Goal: Book appointment/travel/reservation

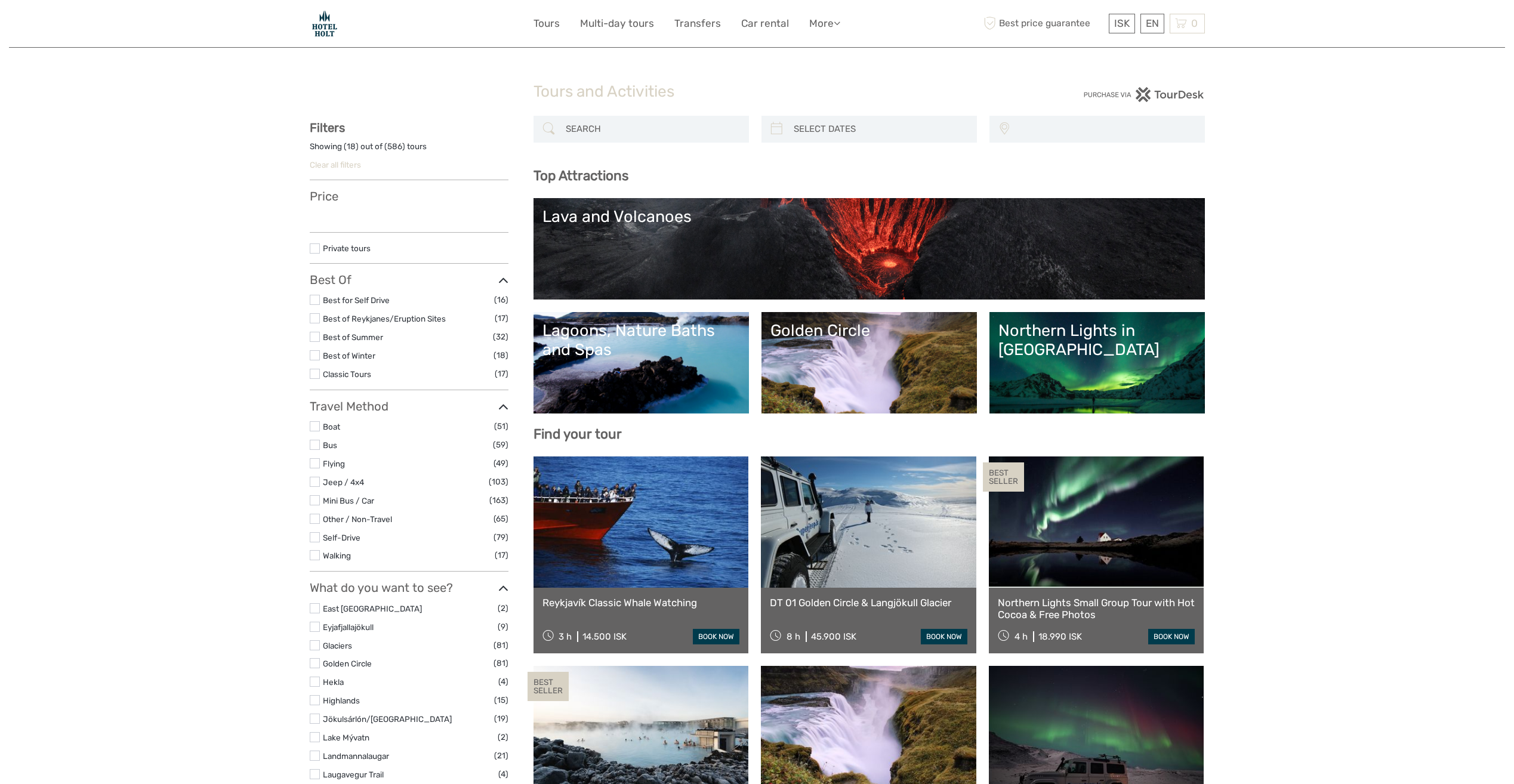
select select
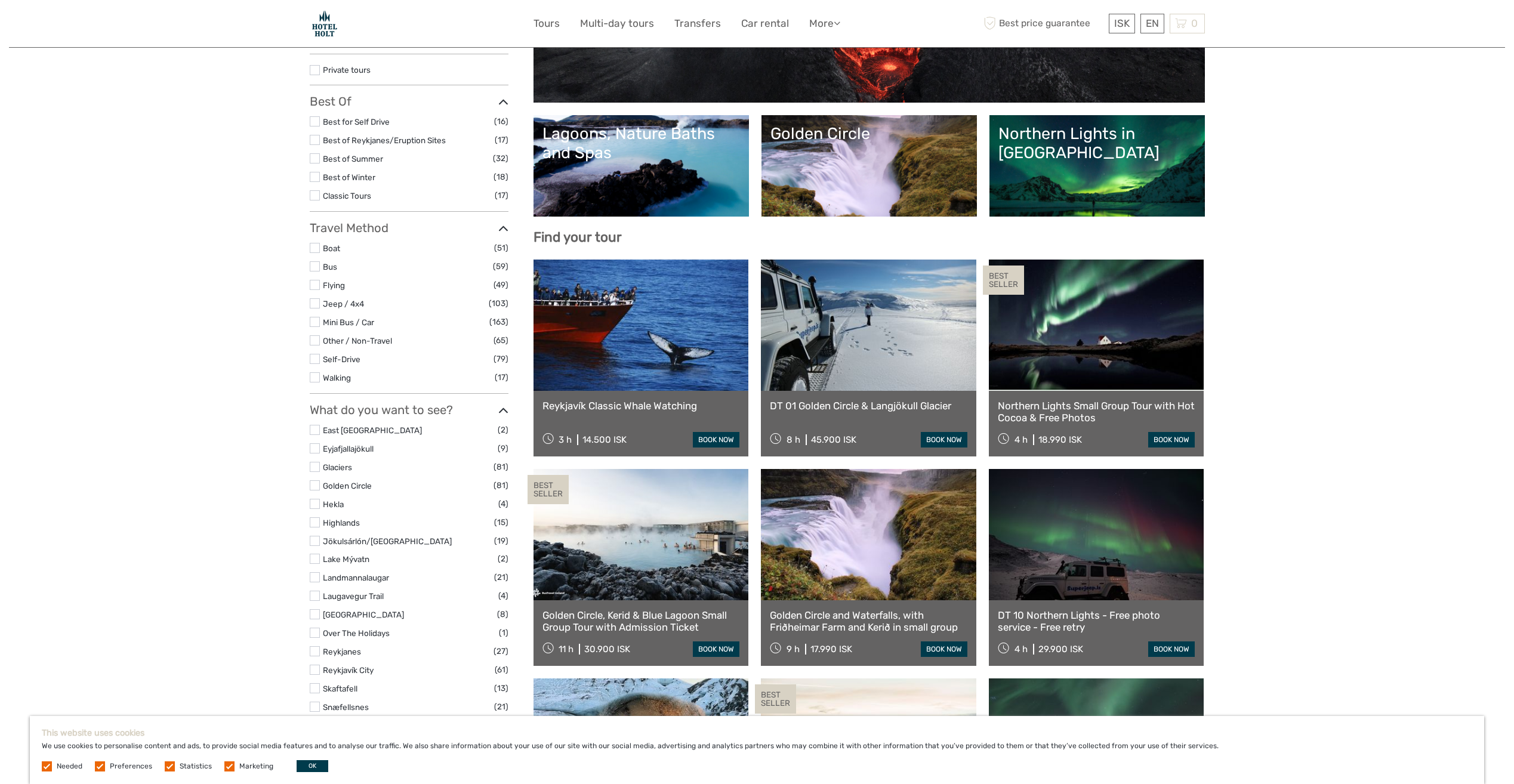
scroll to position [229, 0]
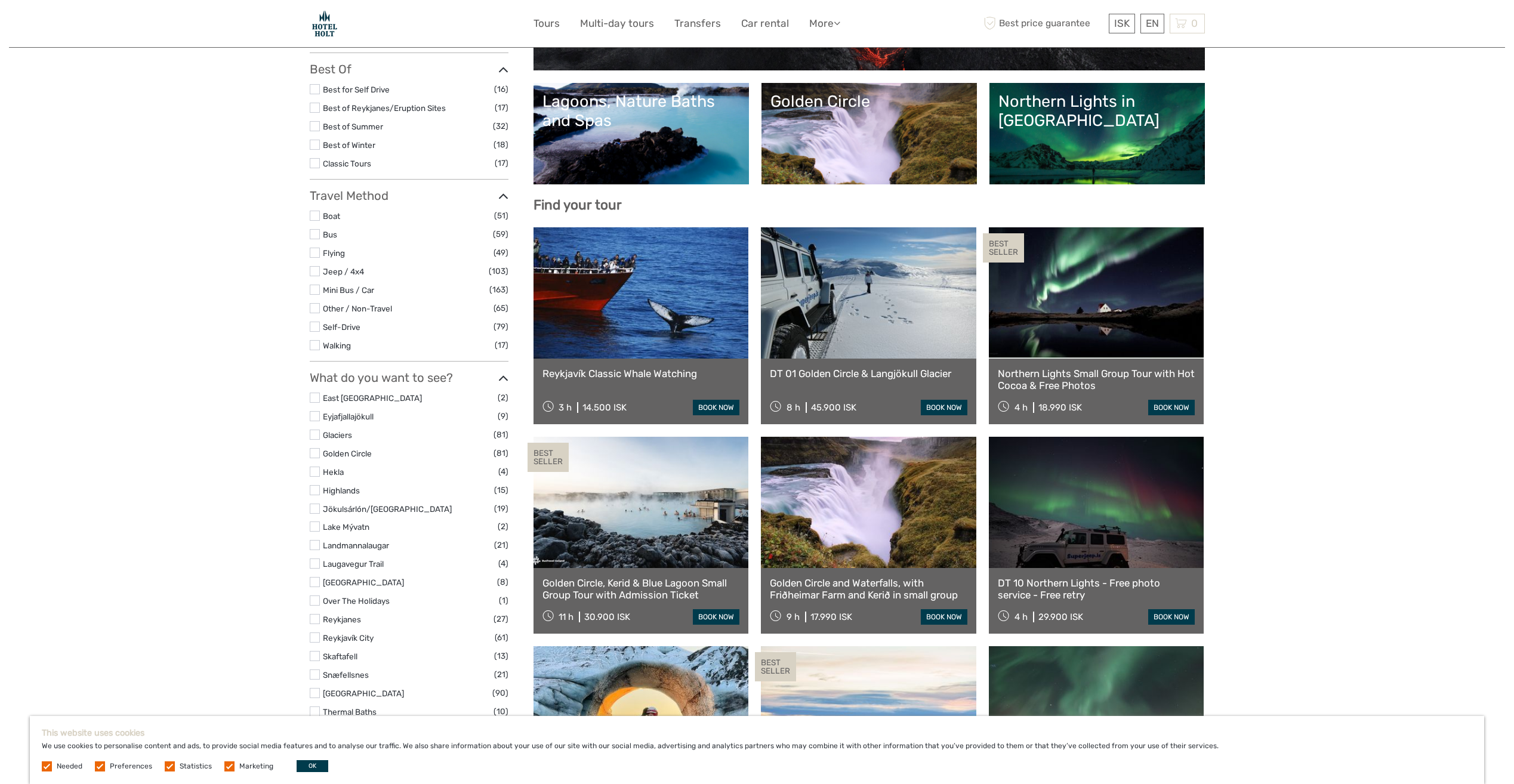
click at [1114, 158] on link "Northern Lights in [GEOGRAPHIC_DATA]" at bounding box center [1097, 133] width 197 height 84
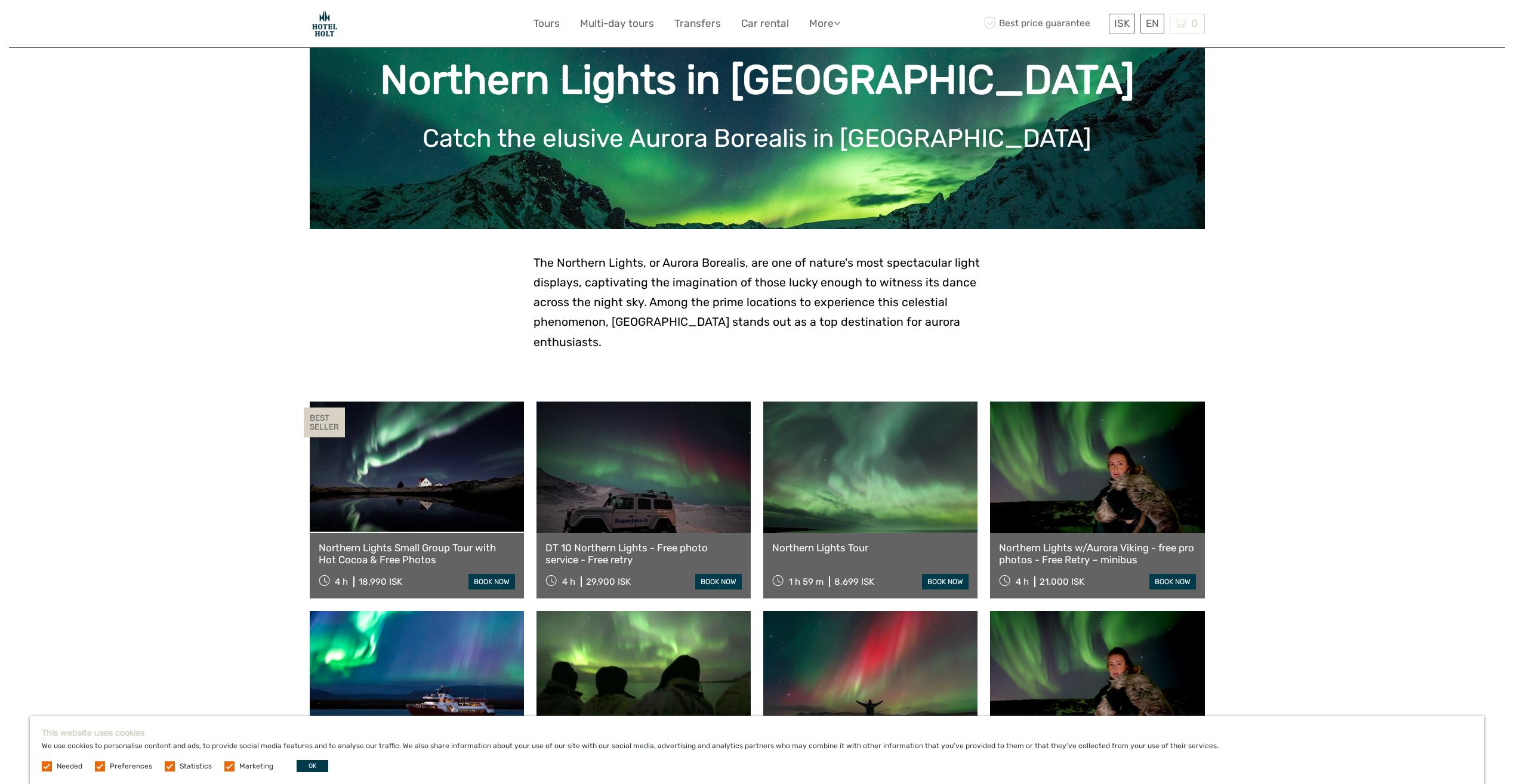
scroll to position [85, 0]
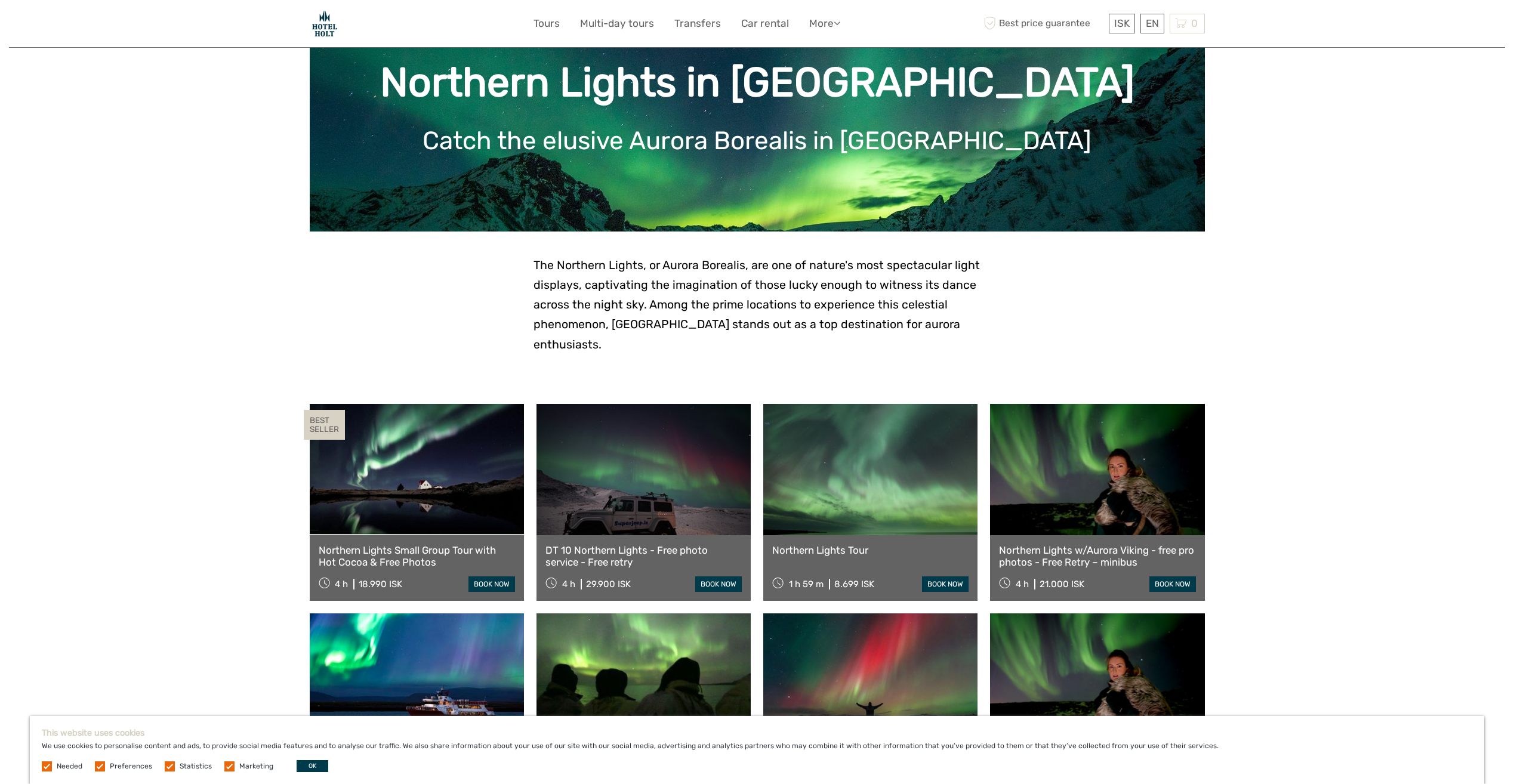
click at [848, 480] on link at bounding box center [871, 469] width 214 height 131
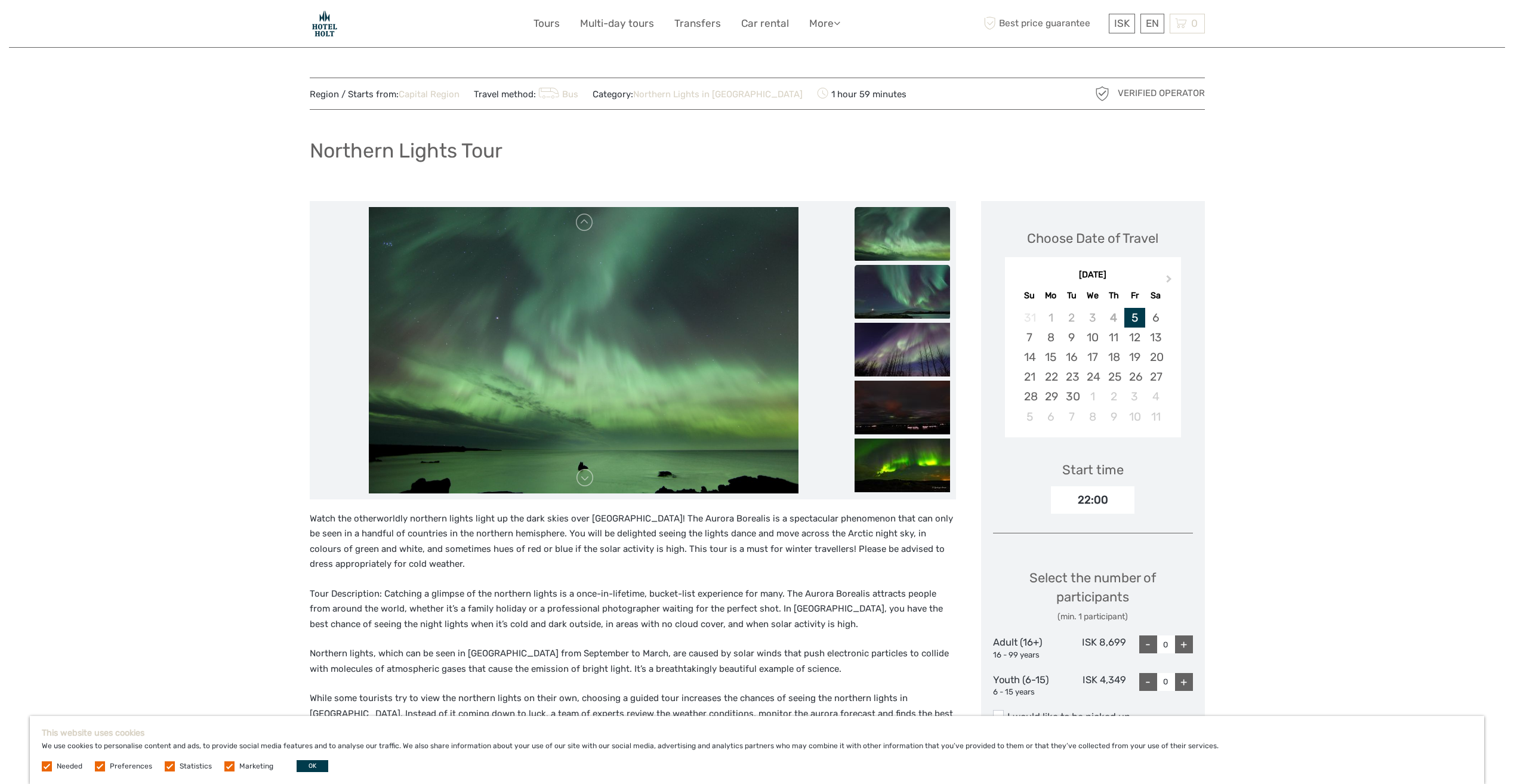
click at [896, 284] on img at bounding box center [902, 292] width 96 height 54
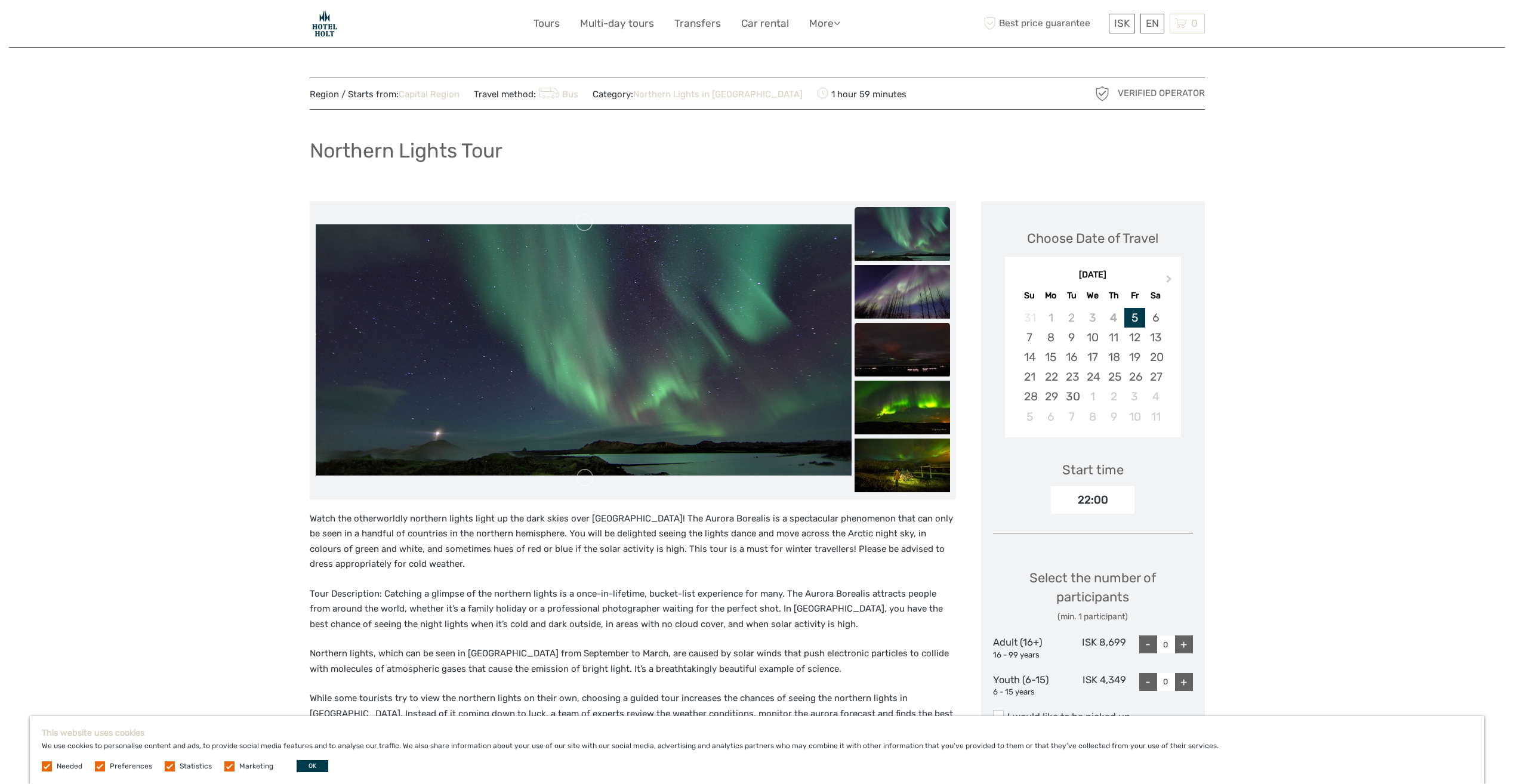
click at [895, 341] on img at bounding box center [902, 350] width 96 height 54
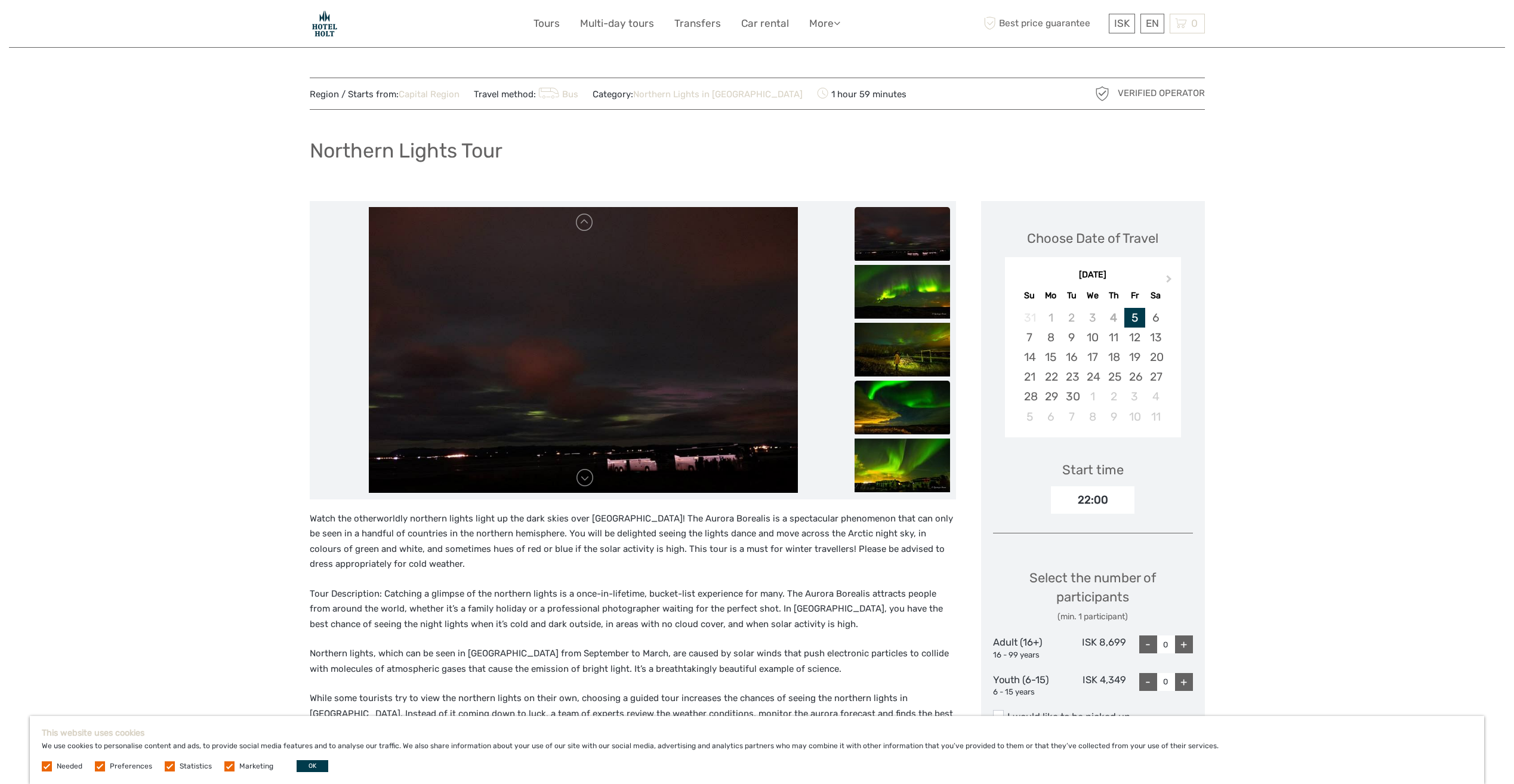
click at [893, 391] on img at bounding box center [902, 407] width 96 height 54
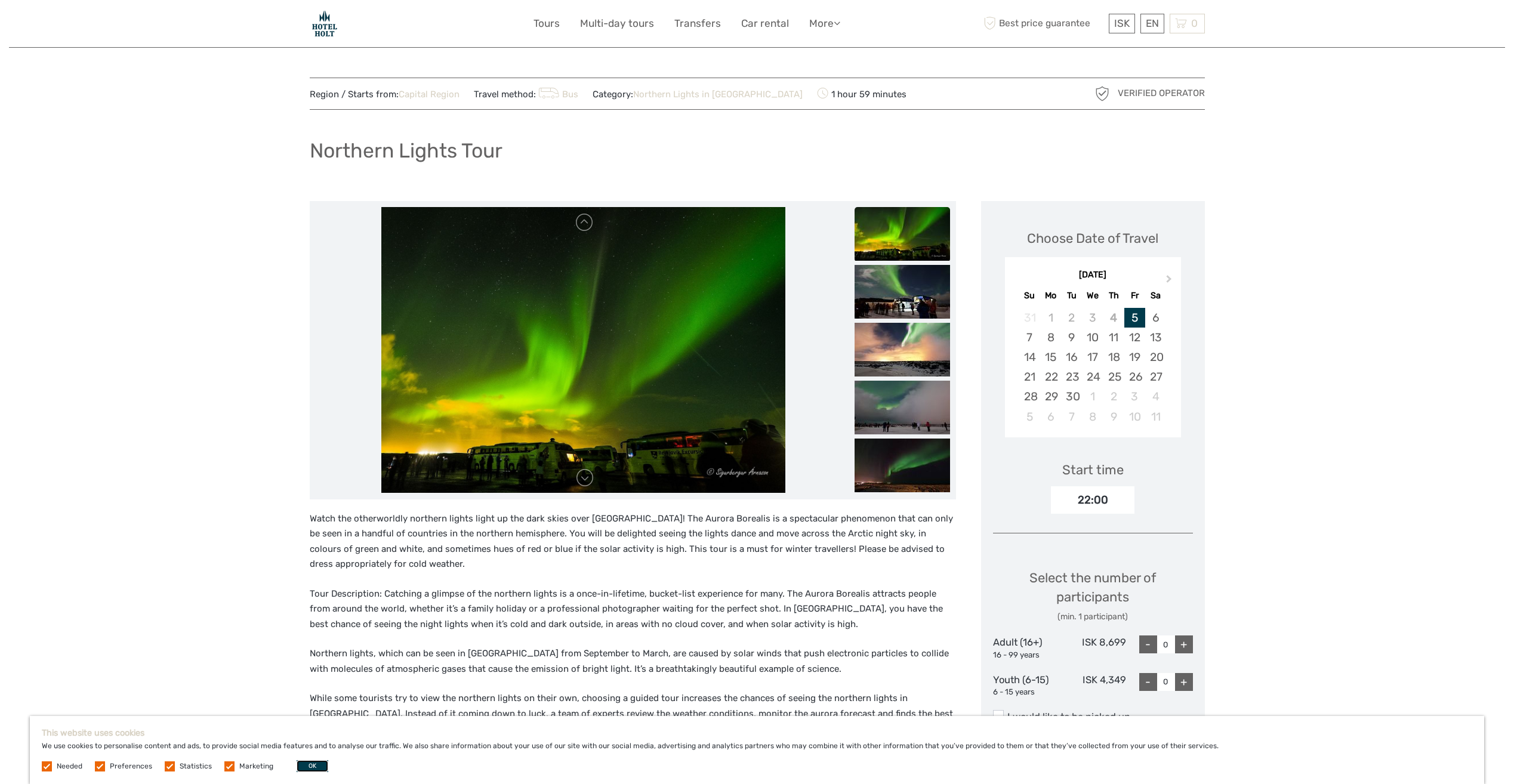
click at [311, 764] on button "OK" at bounding box center [312, 766] width 32 height 12
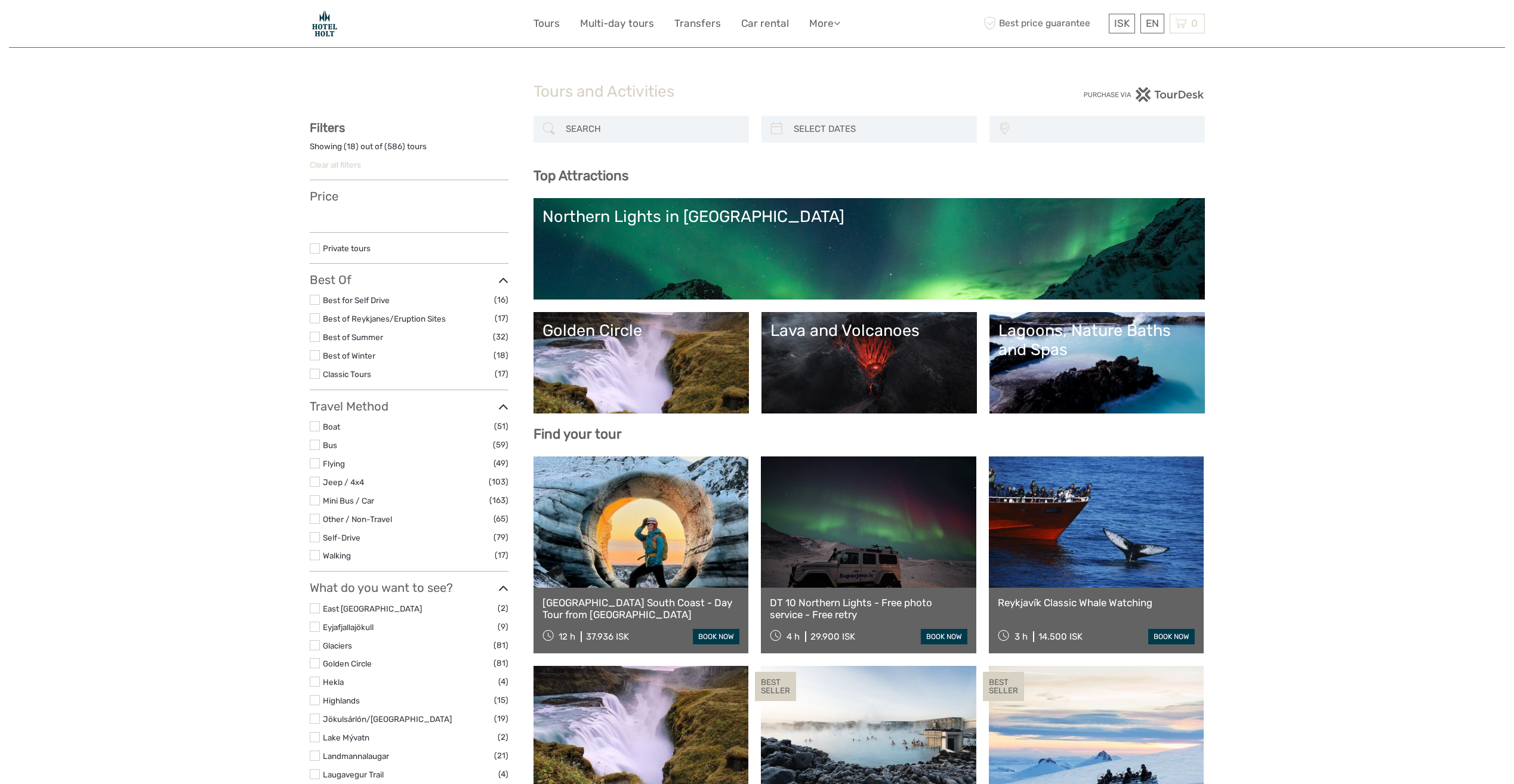
select select
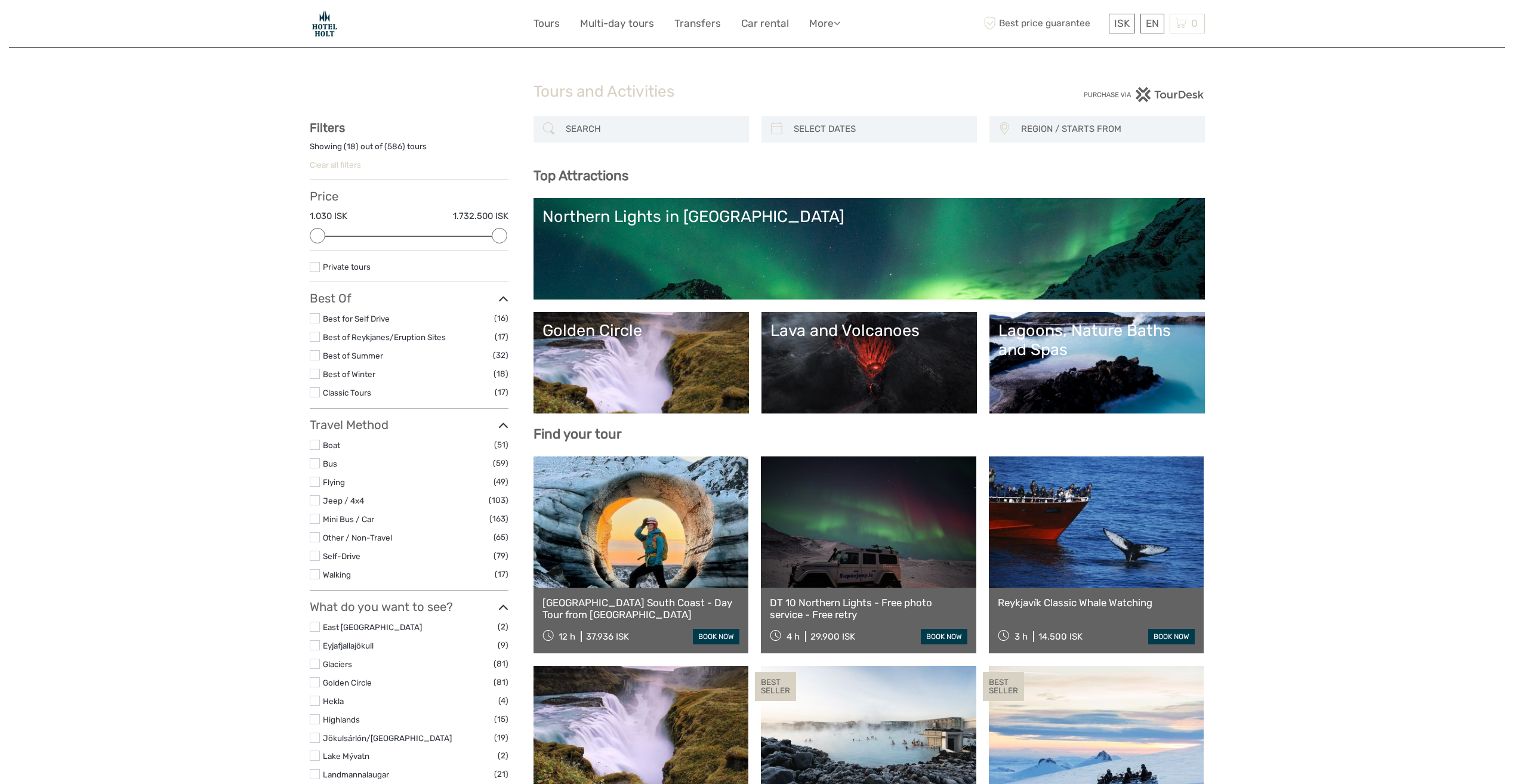
click at [1088, 380] on link "Lagoons, Nature Baths and Spas" at bounding box center [1097, 363] width 197 height 84
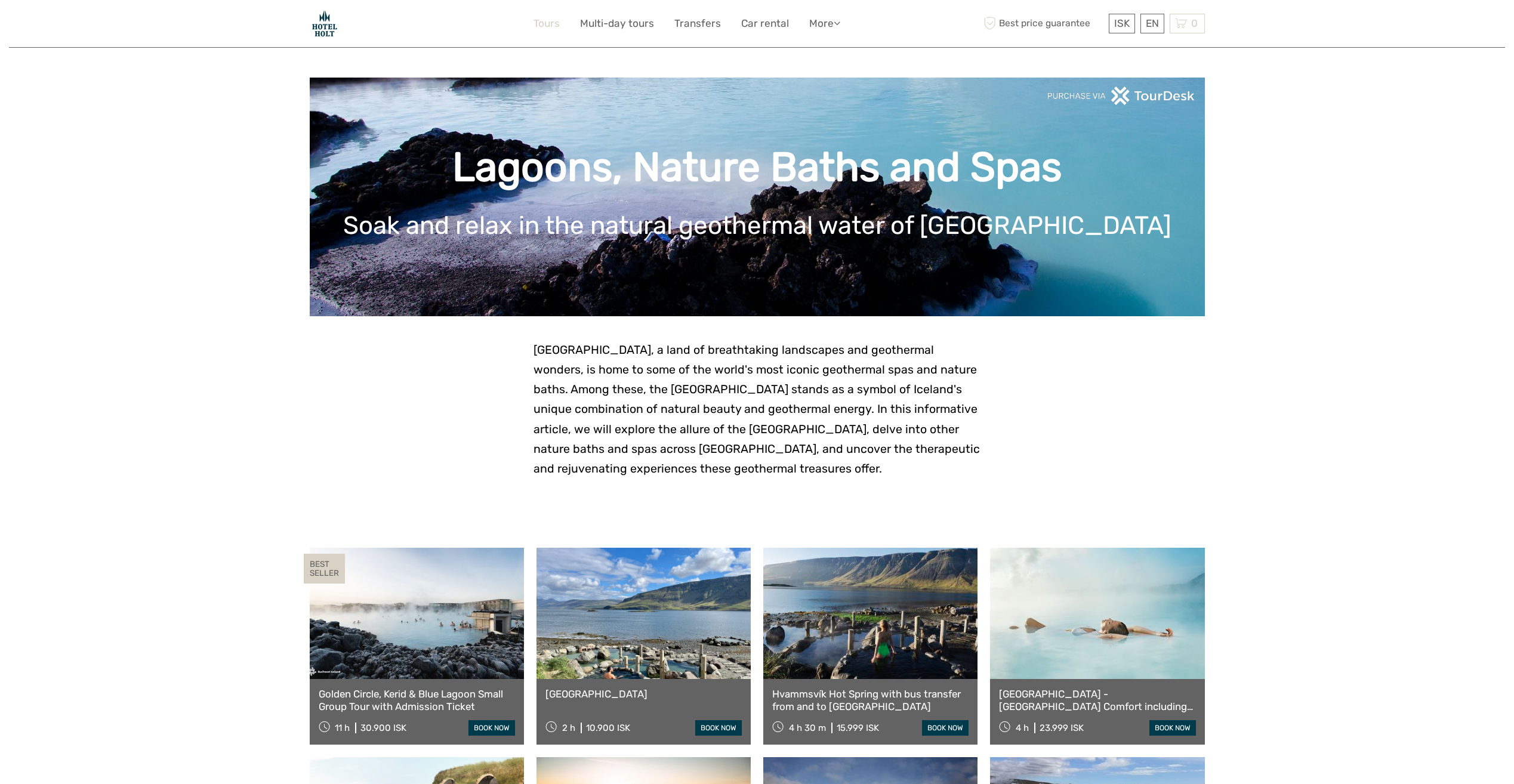
click at [540, 18] on link "Tours" at bounding box center [546, 24] width 26 height 18
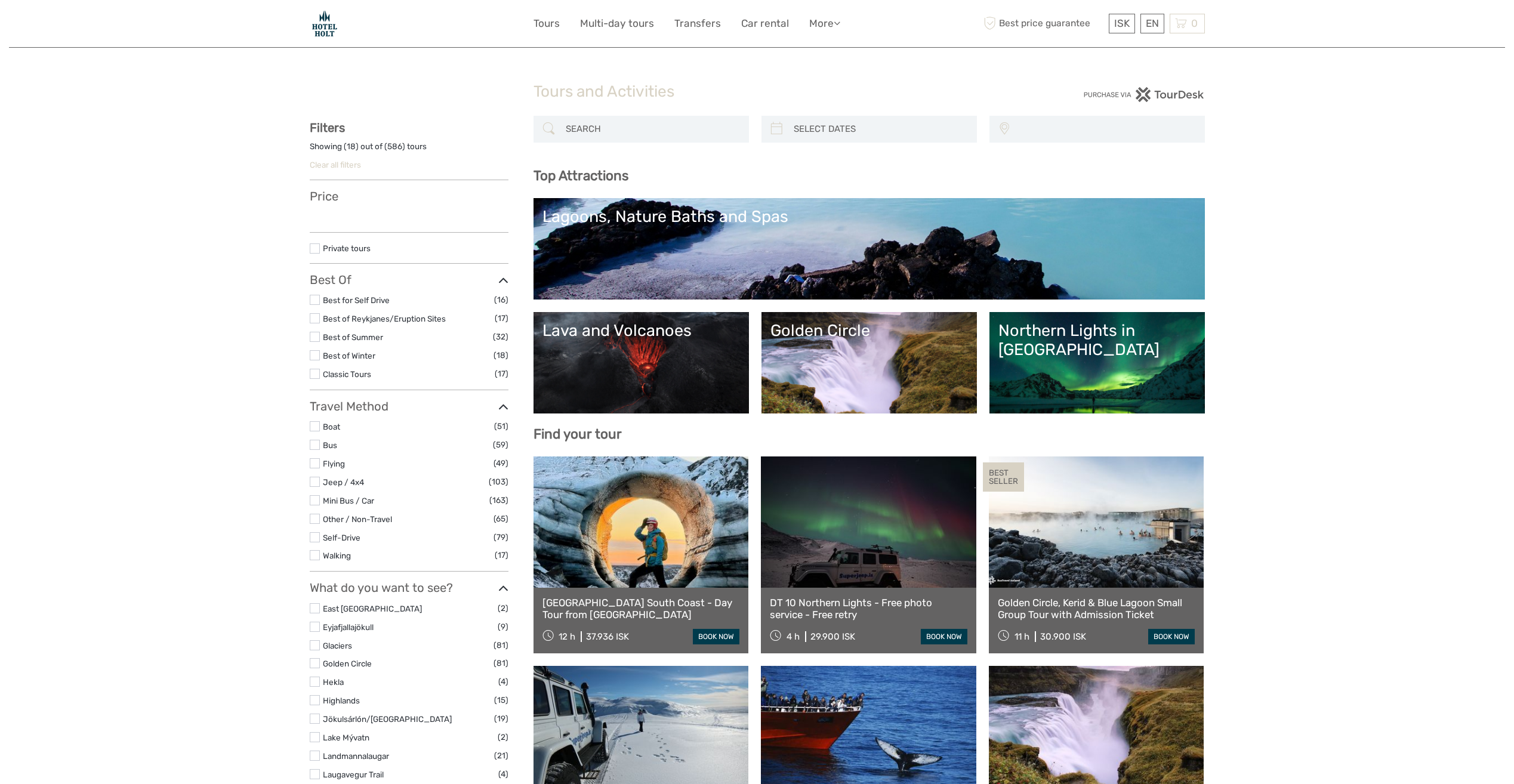
select select
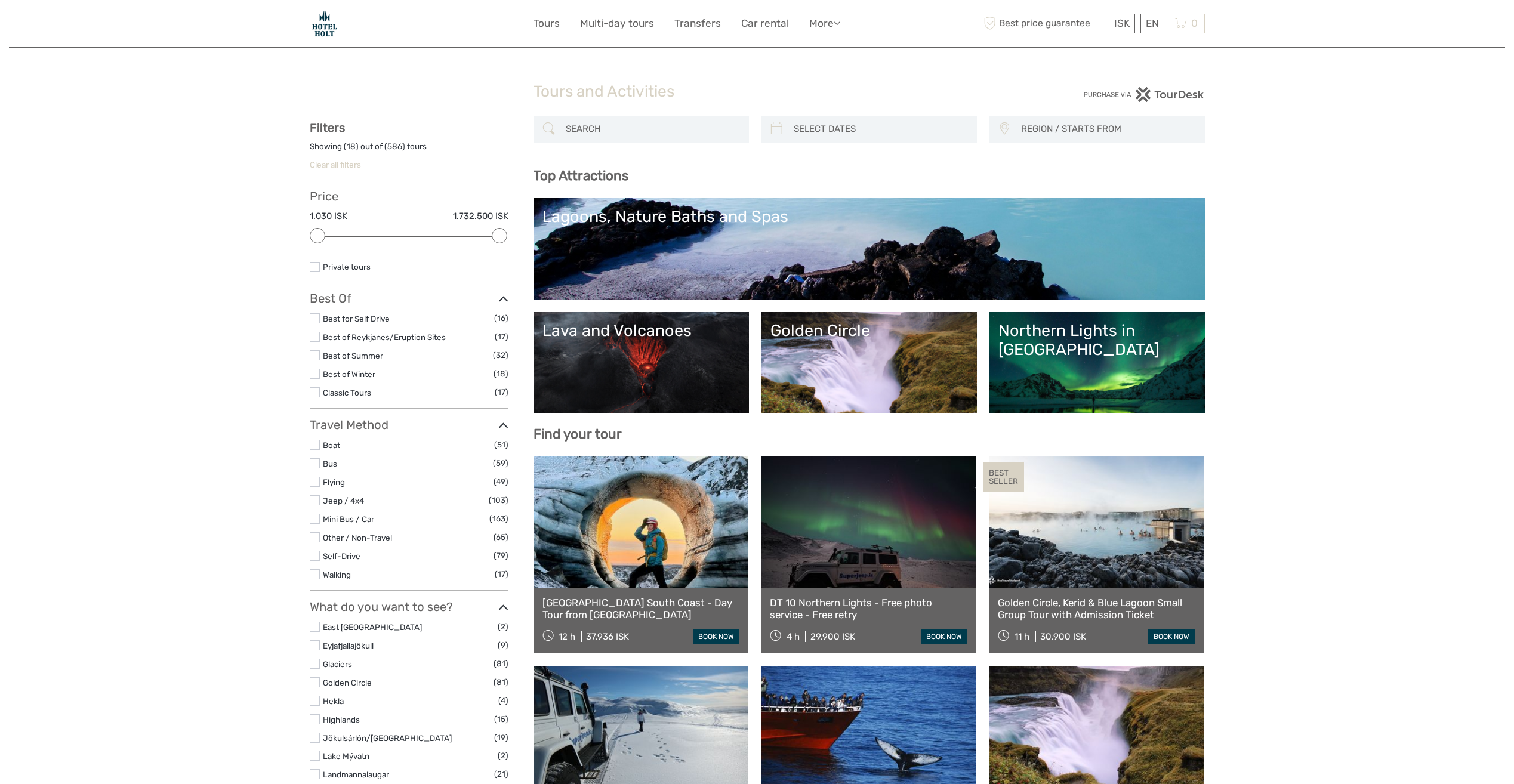
click at [1114, 358] on link "Northern Lights in [GEOGRAPHIC_DATA]" at bounding box center [1097, 363] width 197 height 84
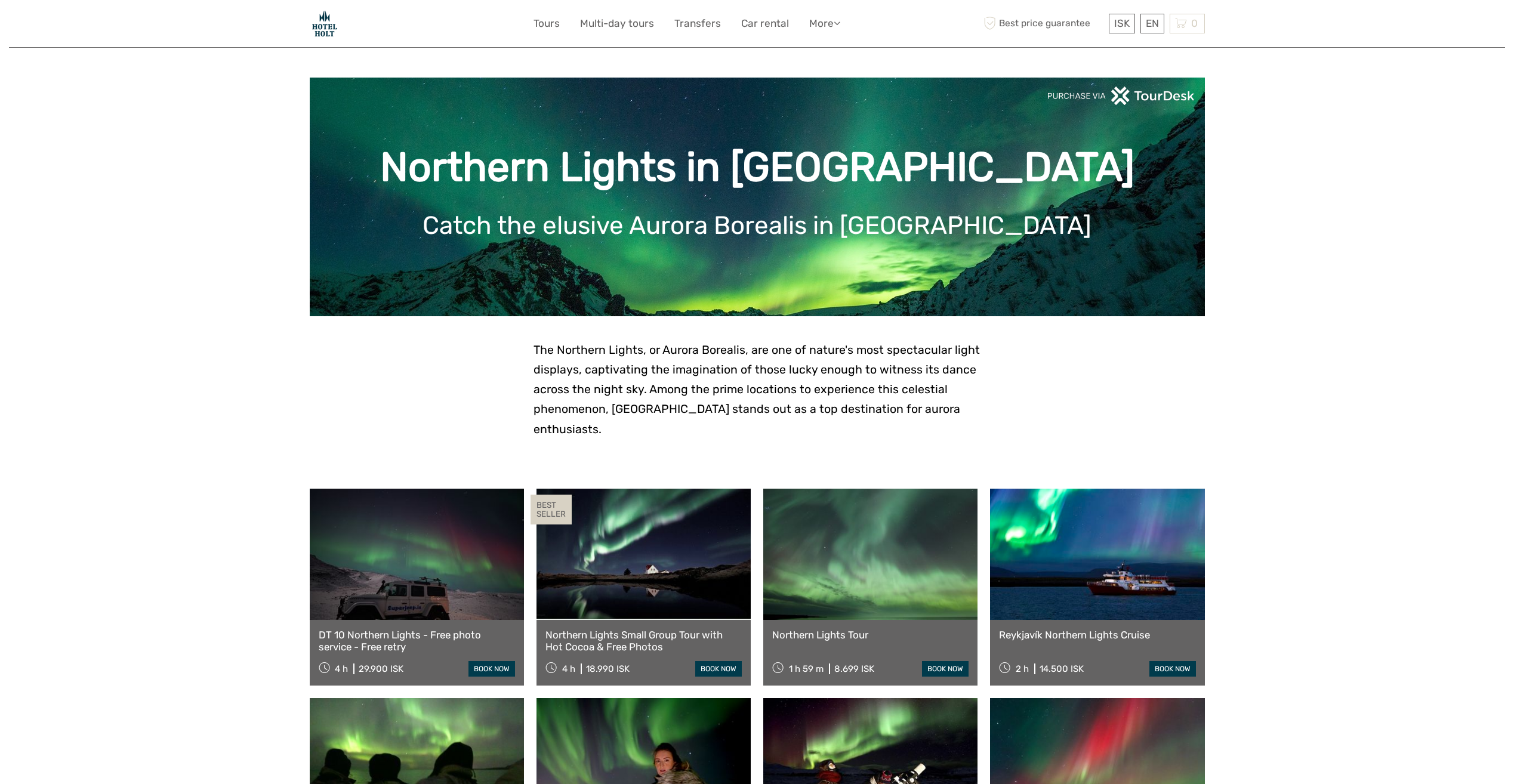
click at [1096, 582] on link at bounding box center [1097, 554] width 214 height 131
